Goal: Task Accomplishment & Management: Manage account settings

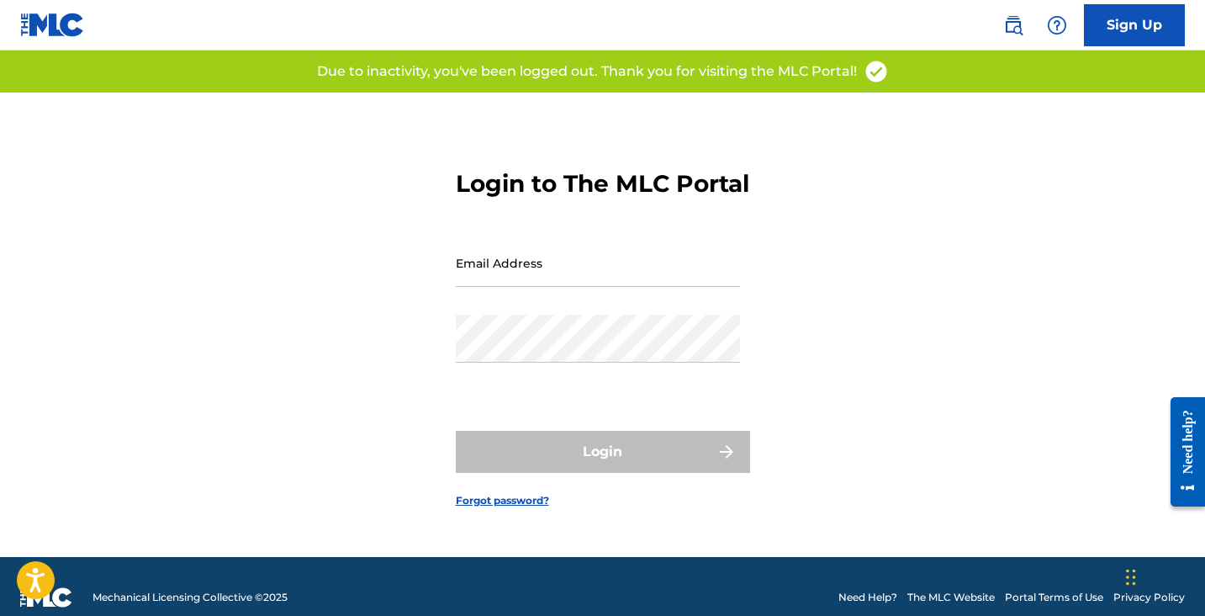
click at [533, 282] on input "Email Address" at bounding box center [598, 263] width 284 height 48
type input "[EMAIL_ADDRESS][DOMAIN_NAME]"
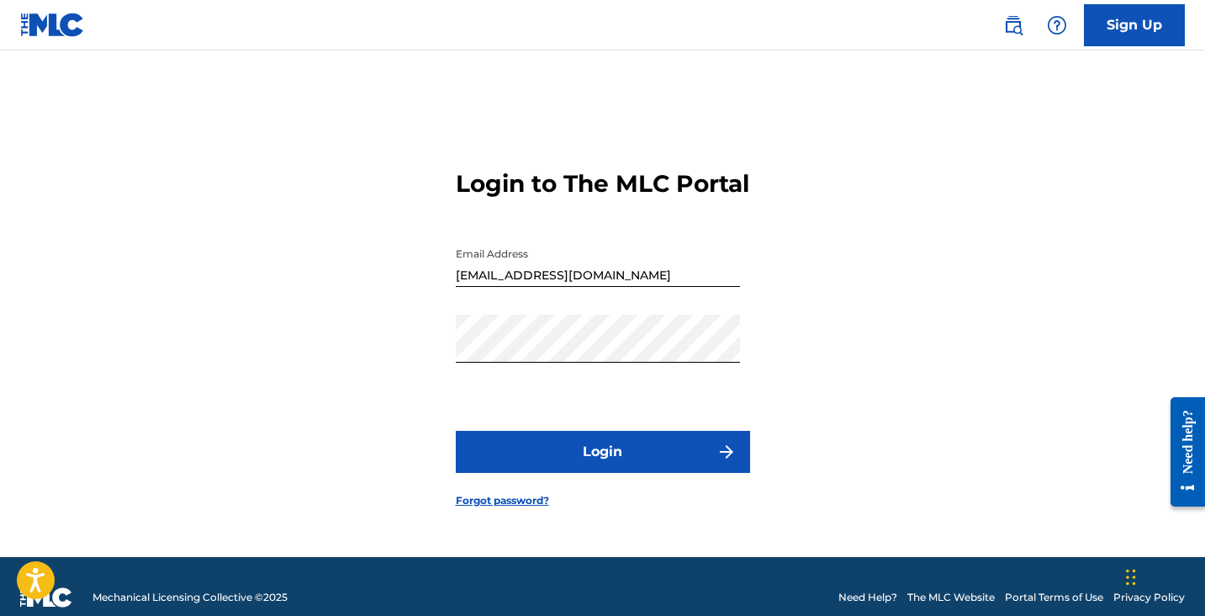
click at [584, 441] on form "Login to The MLC Portal Email Address contact@kiltroattack.com Password Login F…" at bounding box center [603, 324] width 294 height 464
click at [584, 464] on button "Login" at bounding box center [603, 452] width 294 height 42
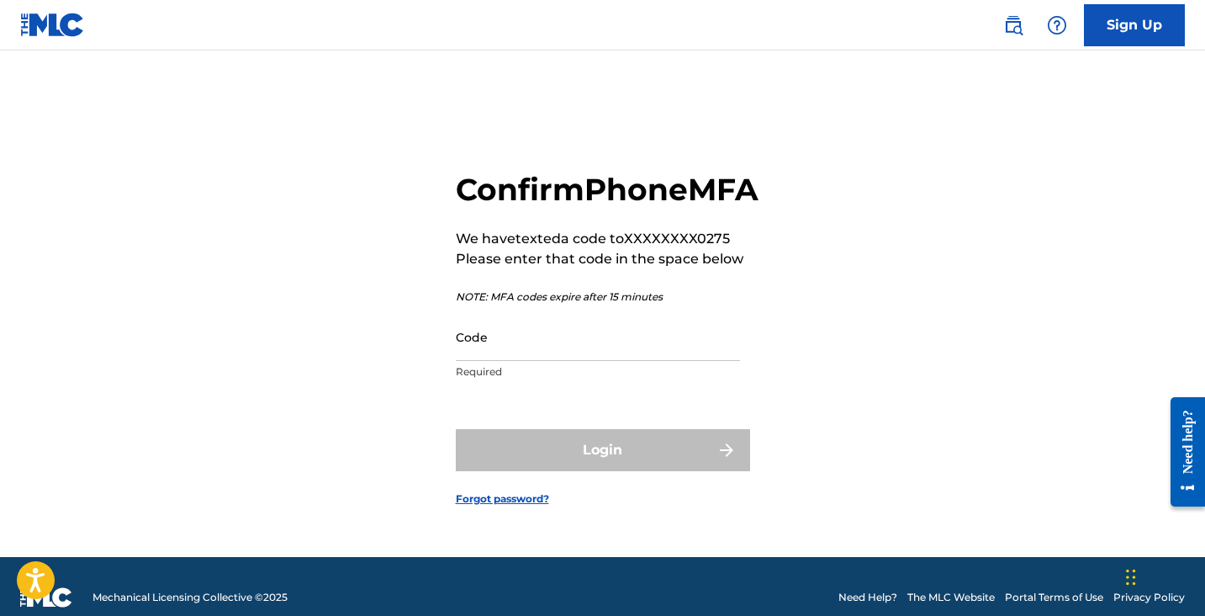
click at [552, 361] on input "Code" at bounding box center [598, 337] width 284 height 48
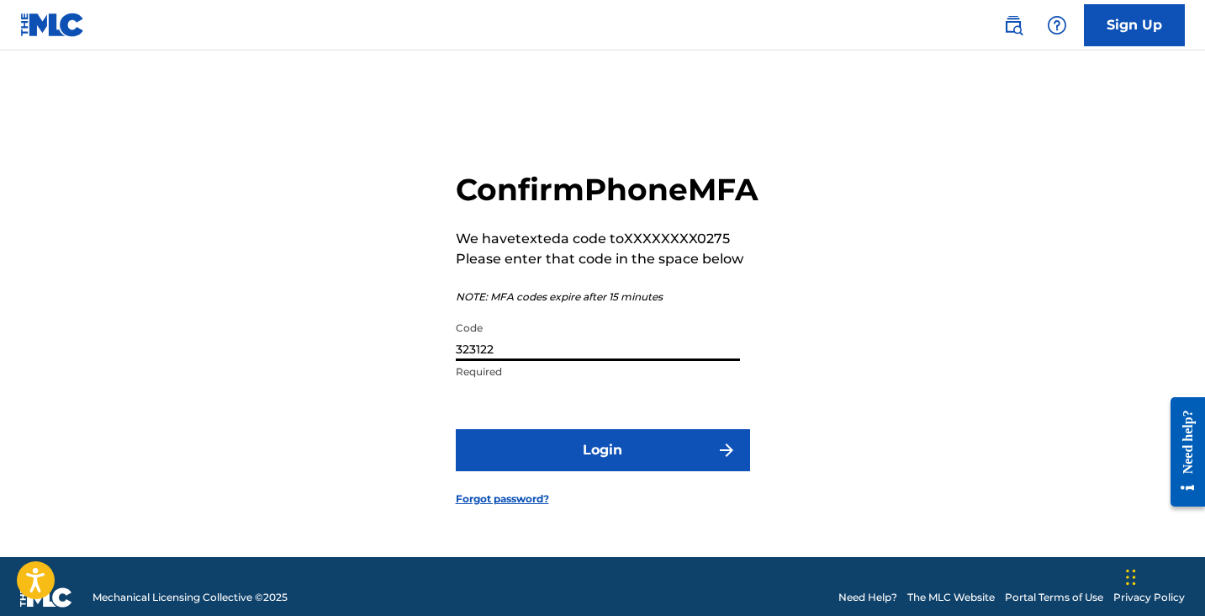
type input "323122"
click at [580, 471] on button "Login" at bounding box center [603, 450] width 294 height 42
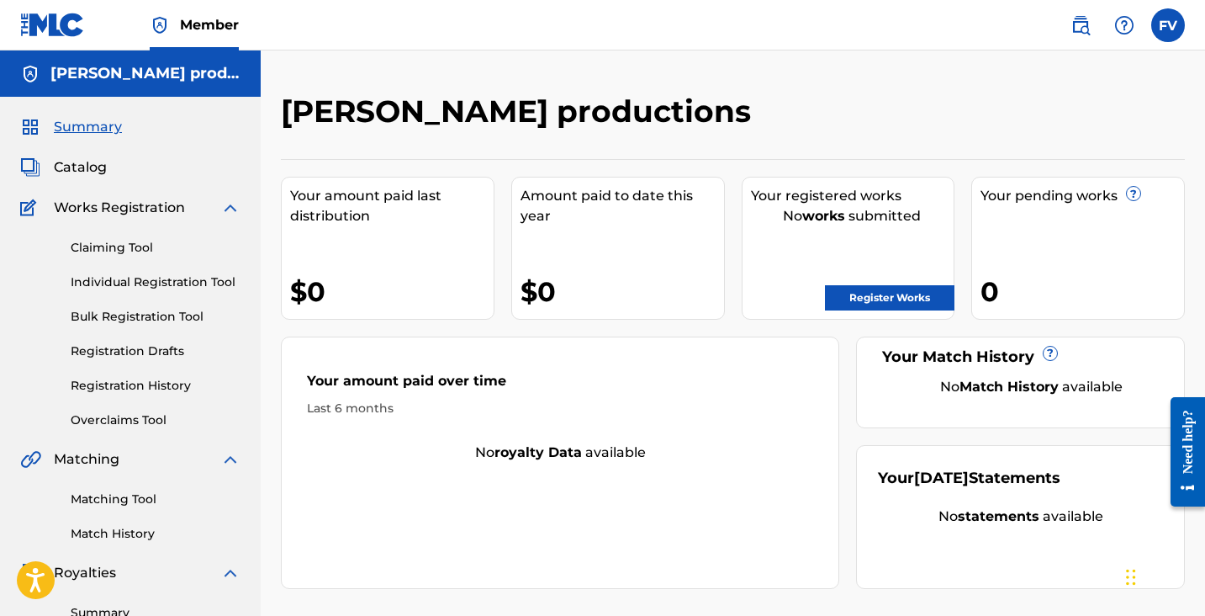
scroll to position [240, 0]
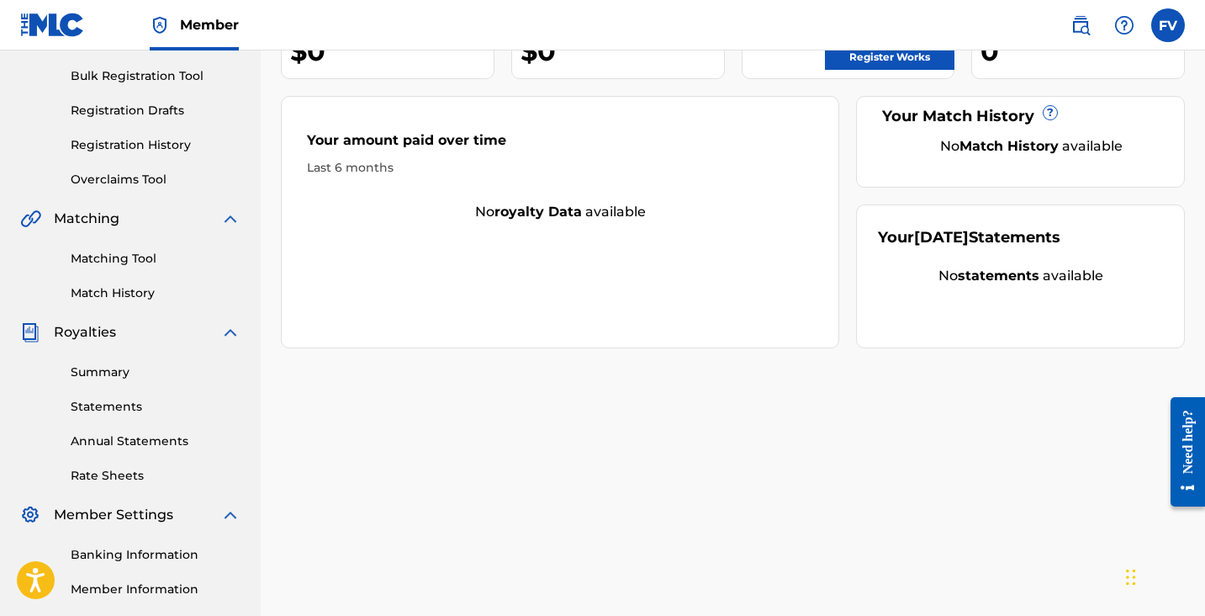
click at [98, 372] on link "Summary" at bounding box center [156, 372] width 170 height 18
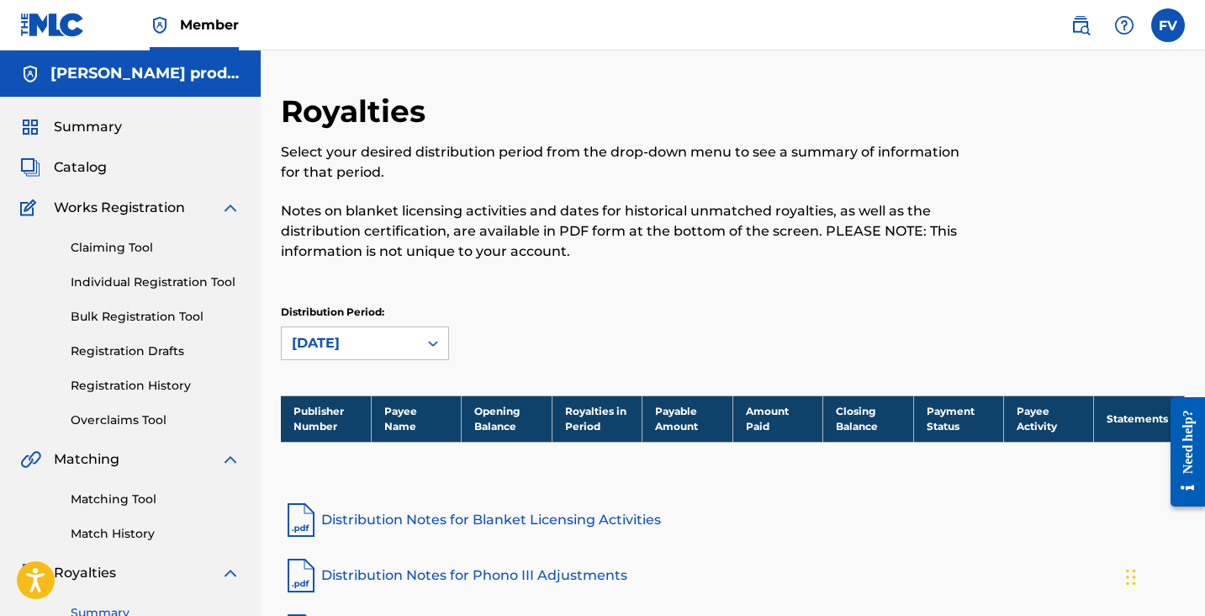
click at [108, 132] on span "Summary" at bounding box center [88, 127] width 68 height 20
